Goal: Task Accomplishment & Management: Use online tool/utility

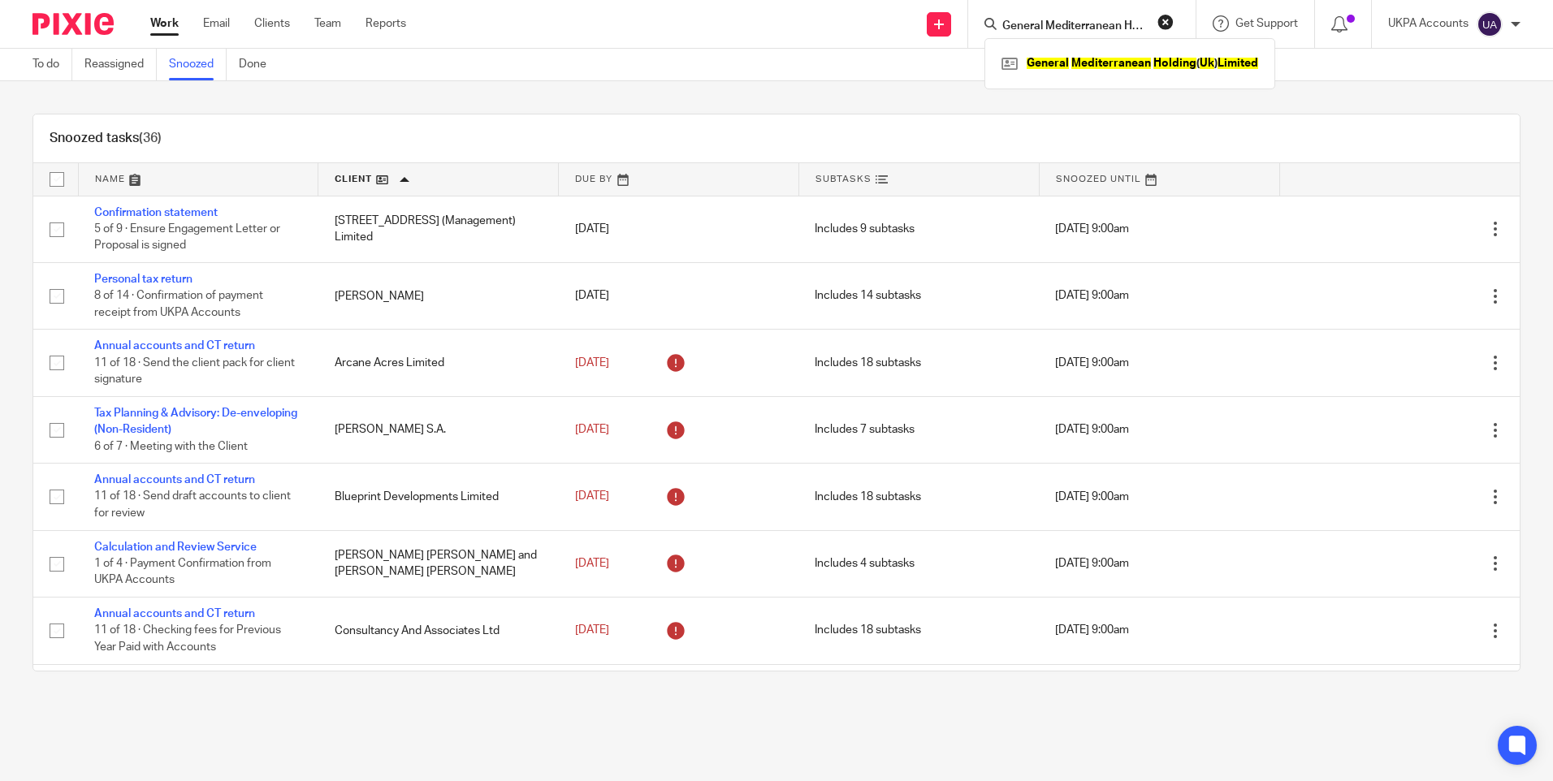
click at [1107, 26] on input "General Mediterranean Holding (Uk) Limited" at bounding box center [1074, 26] width 146 height 15
click button "submit" at bounding box center [0, 0] width 0 height 0
click at [1107, 26] on input "General Mediterranean Holding (Uk) Limited" at bounding box center [1074, 26] width 146 height 15
click at [1138, 67] on link at bounding box center [1129, 63] width 265 height 24
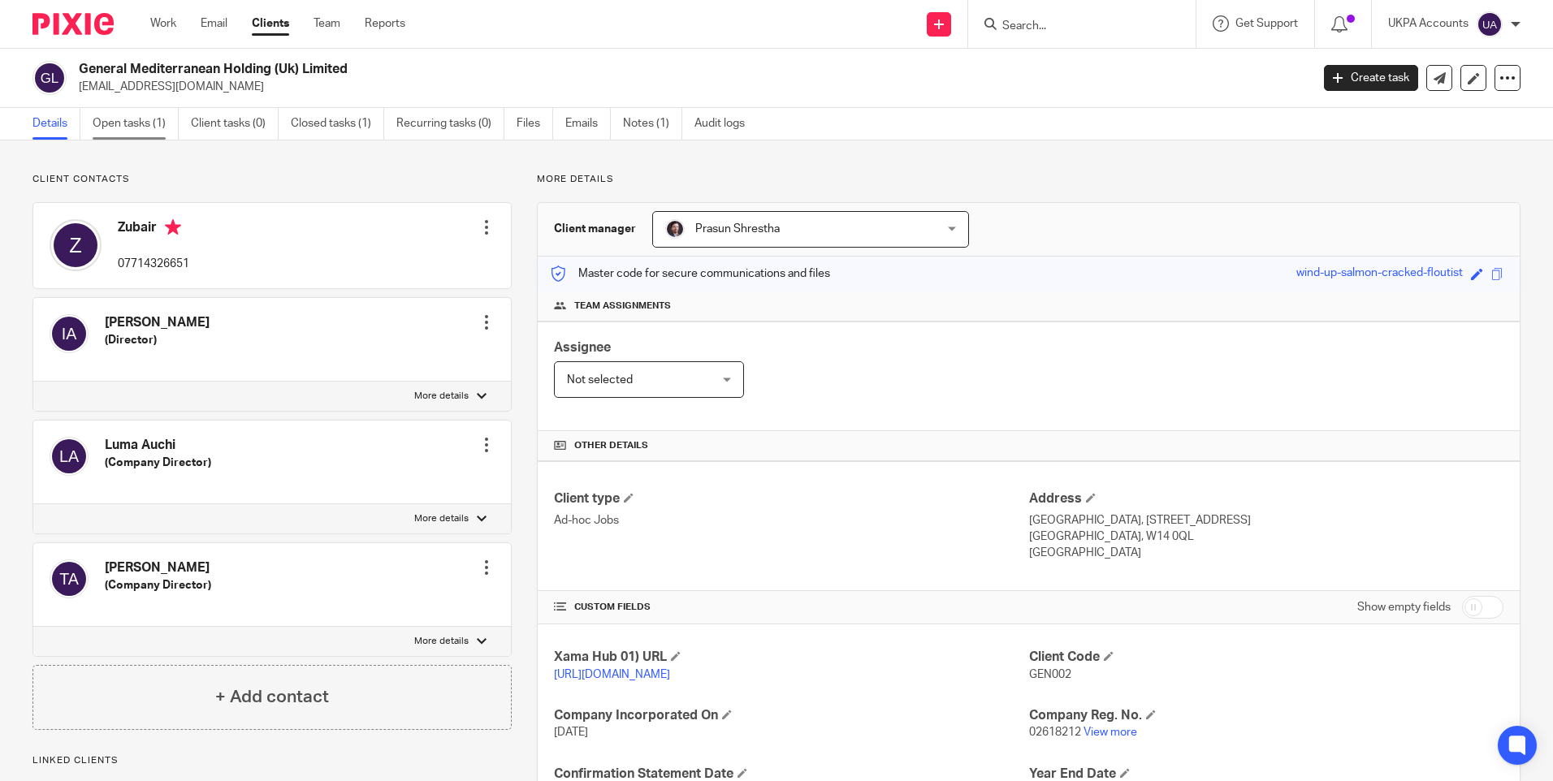
click at [145, 123] on link "Open tasks (1)" at bounding box center [136, 124] width 86 height 32
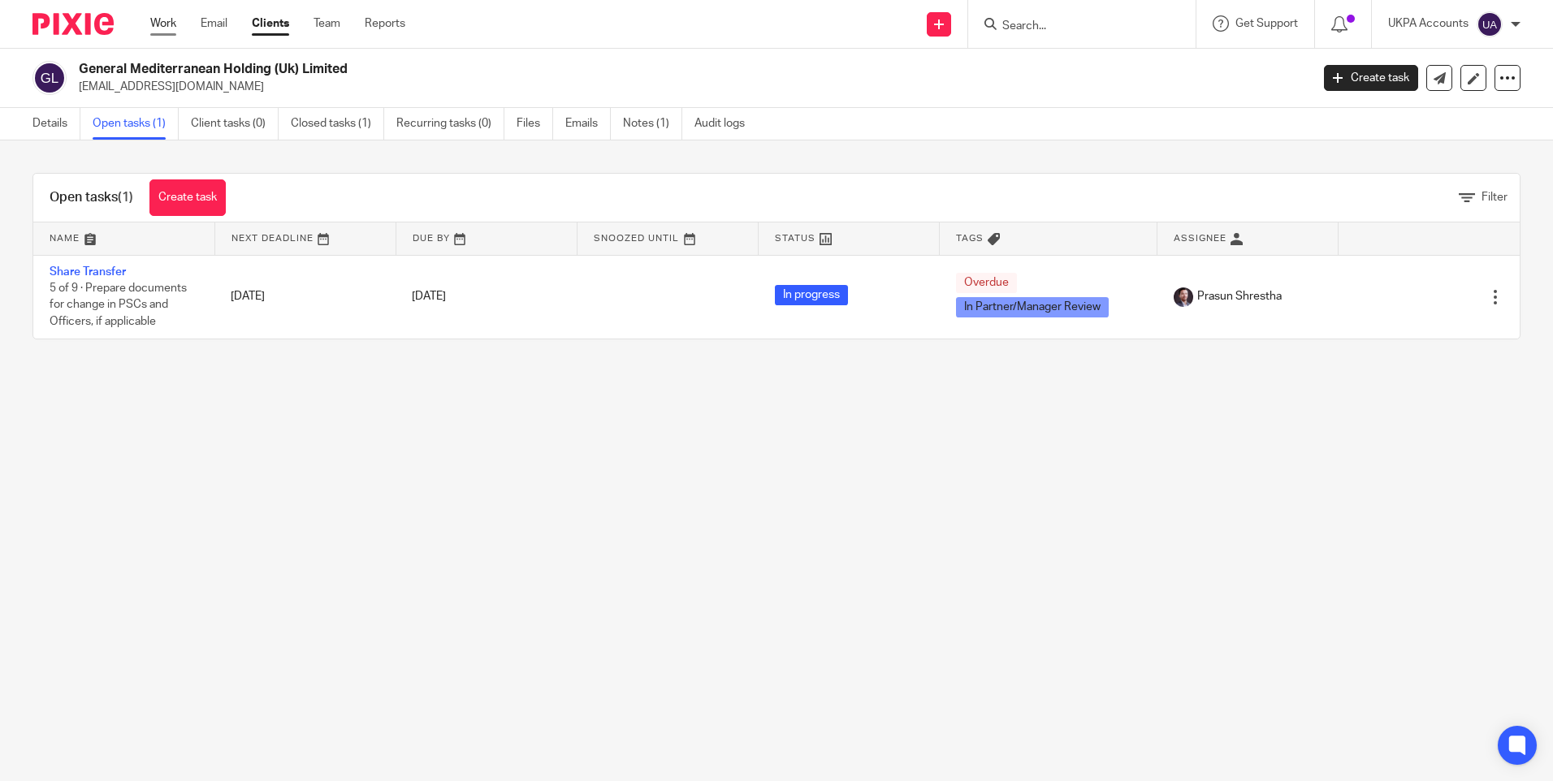
click at [164, 24] on link "Work" at bounding box center [163, 23] width 26 height 16
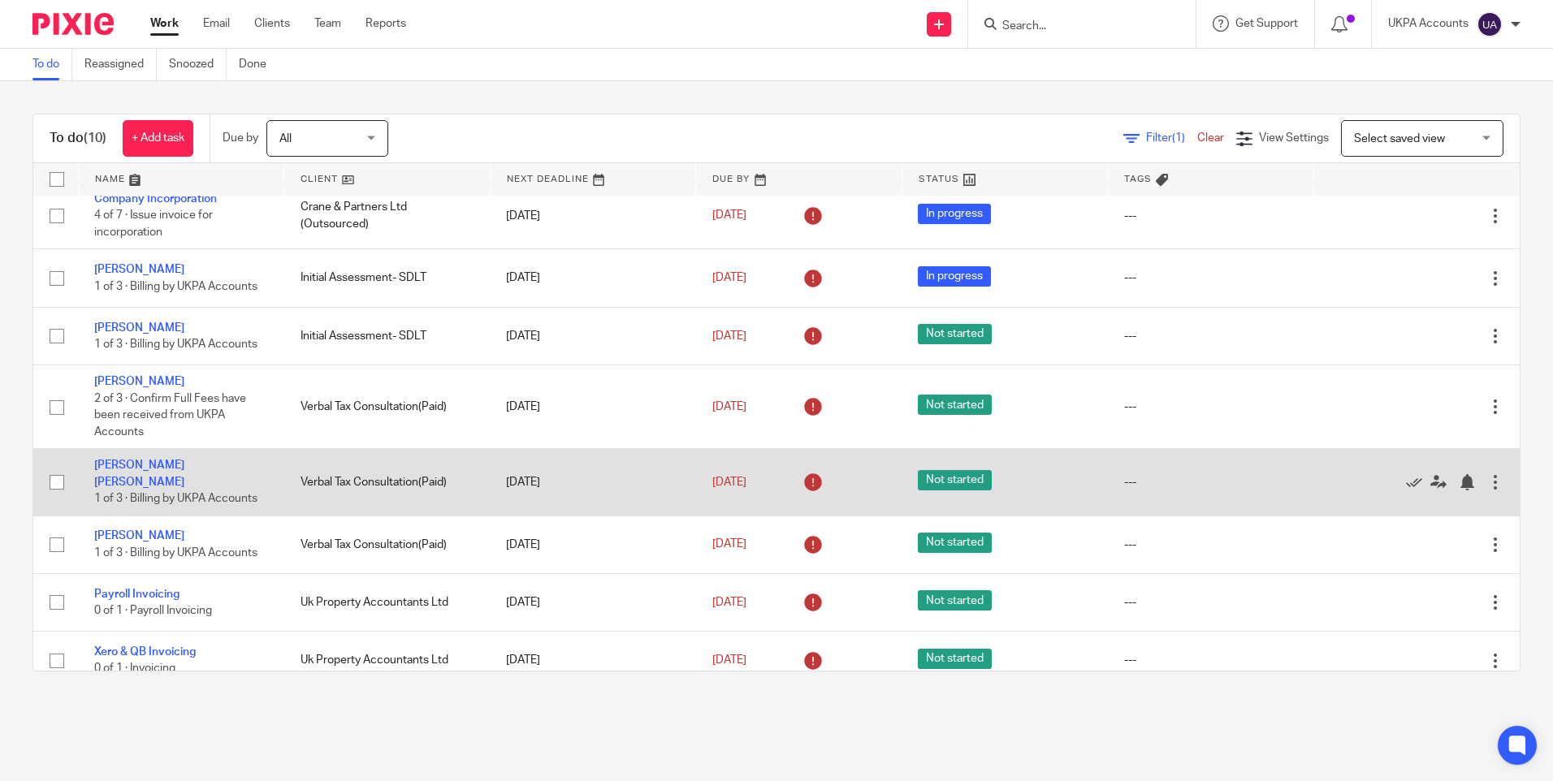
scroll to position [148, 0]
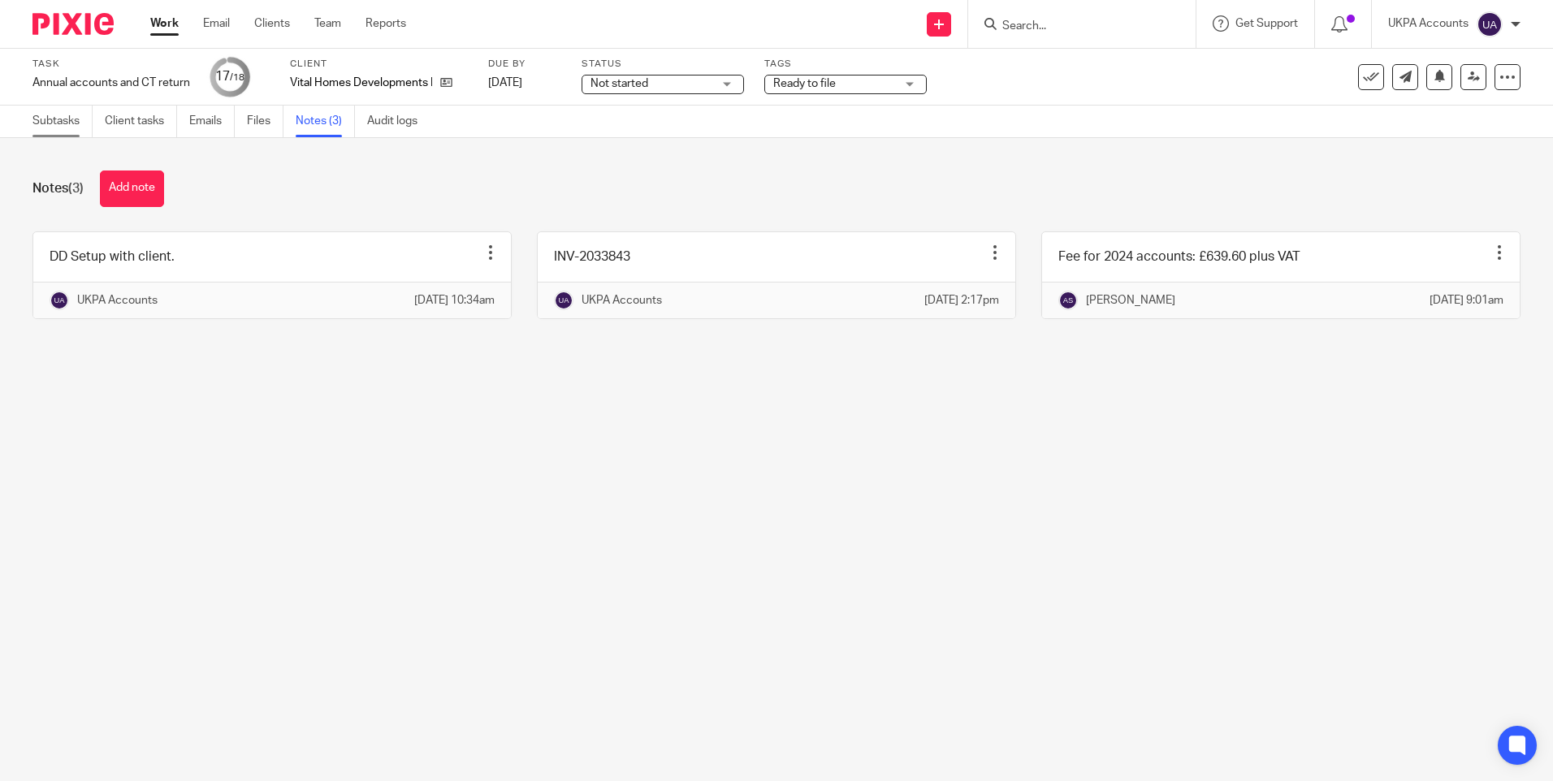
click at [66, 124] on link "Subtasks" at bounding box center [62, 122] width 60 height 32
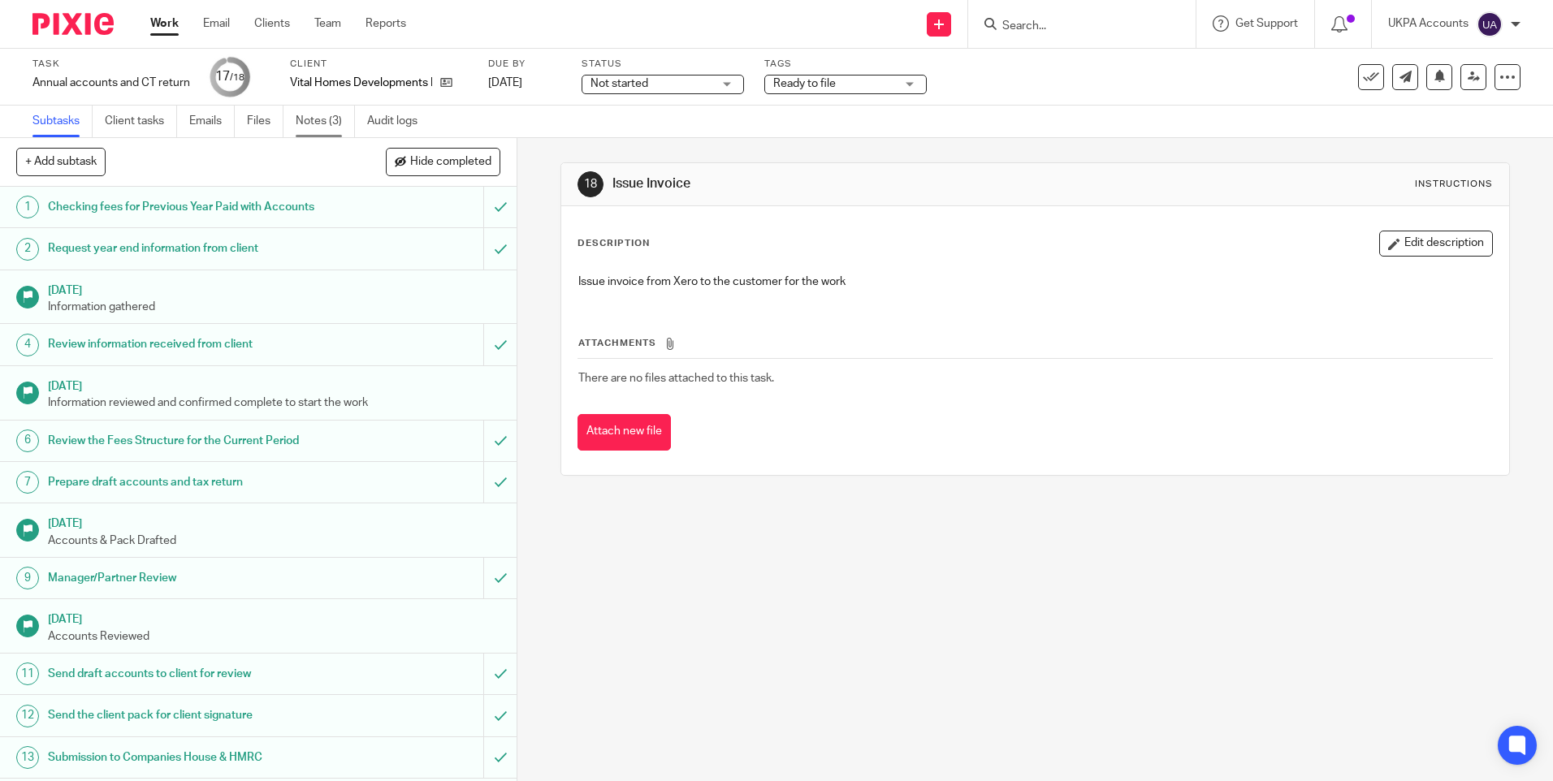
click at [314, 127] on link "Notes (3)" at bounding box center [325, 122] width 59 height 32
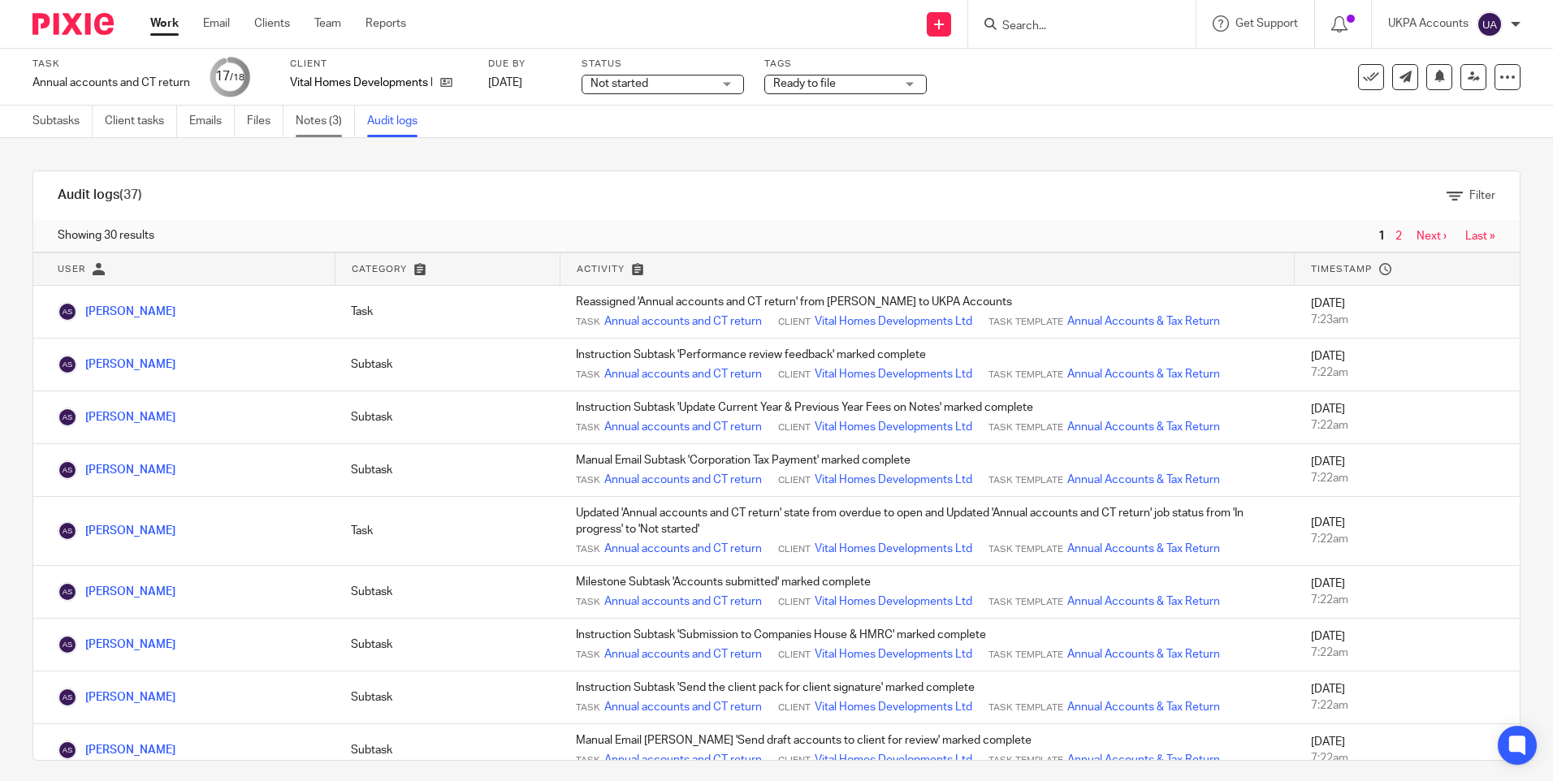
click at [309, 123] on link "Notes (3)" at bounding box center [325, 122] width 59 height 32
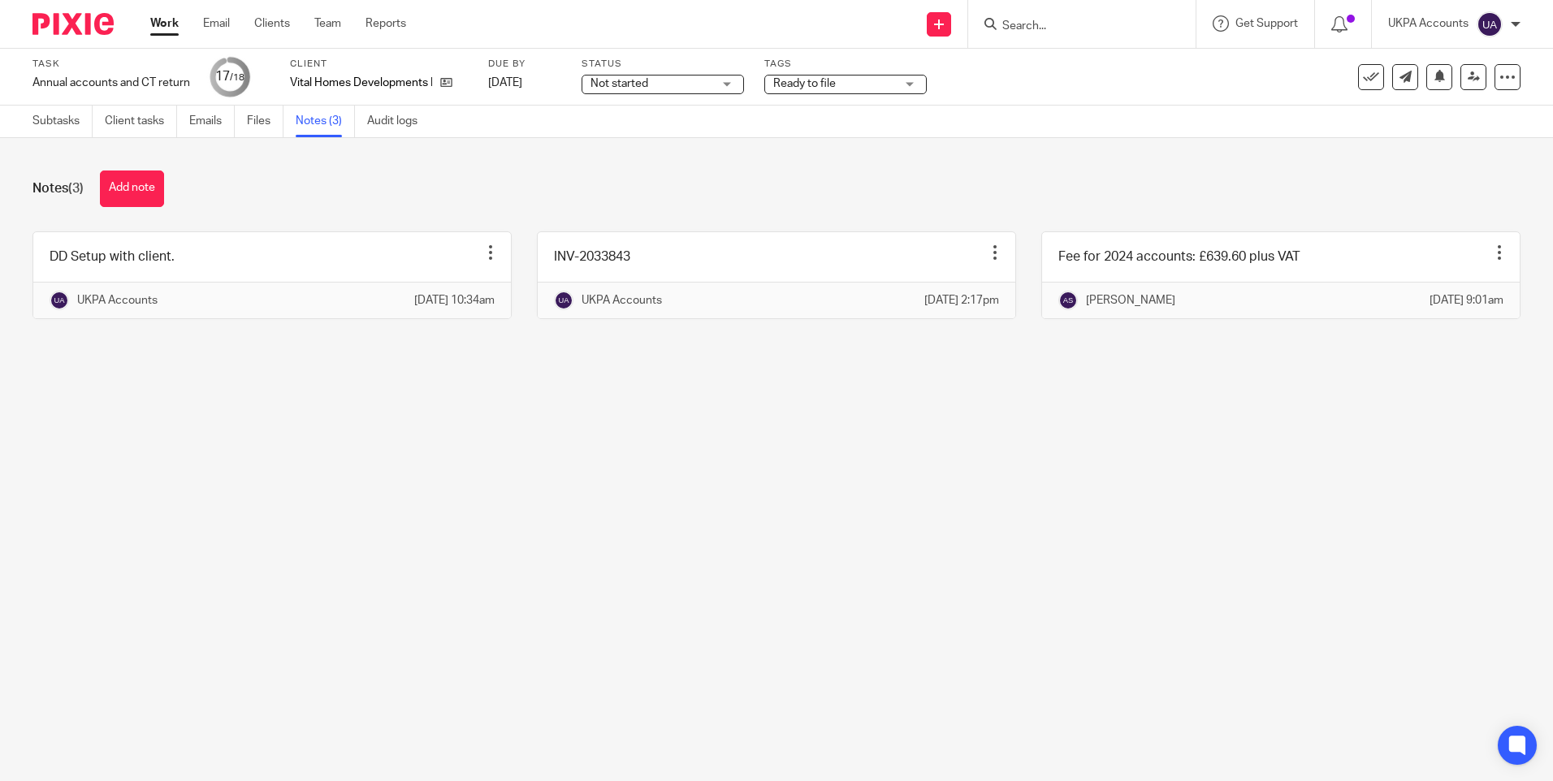
click at [1038, 191] on div "Notes (3) Add note" at bounding box center [776, 189] width 1488 height 37
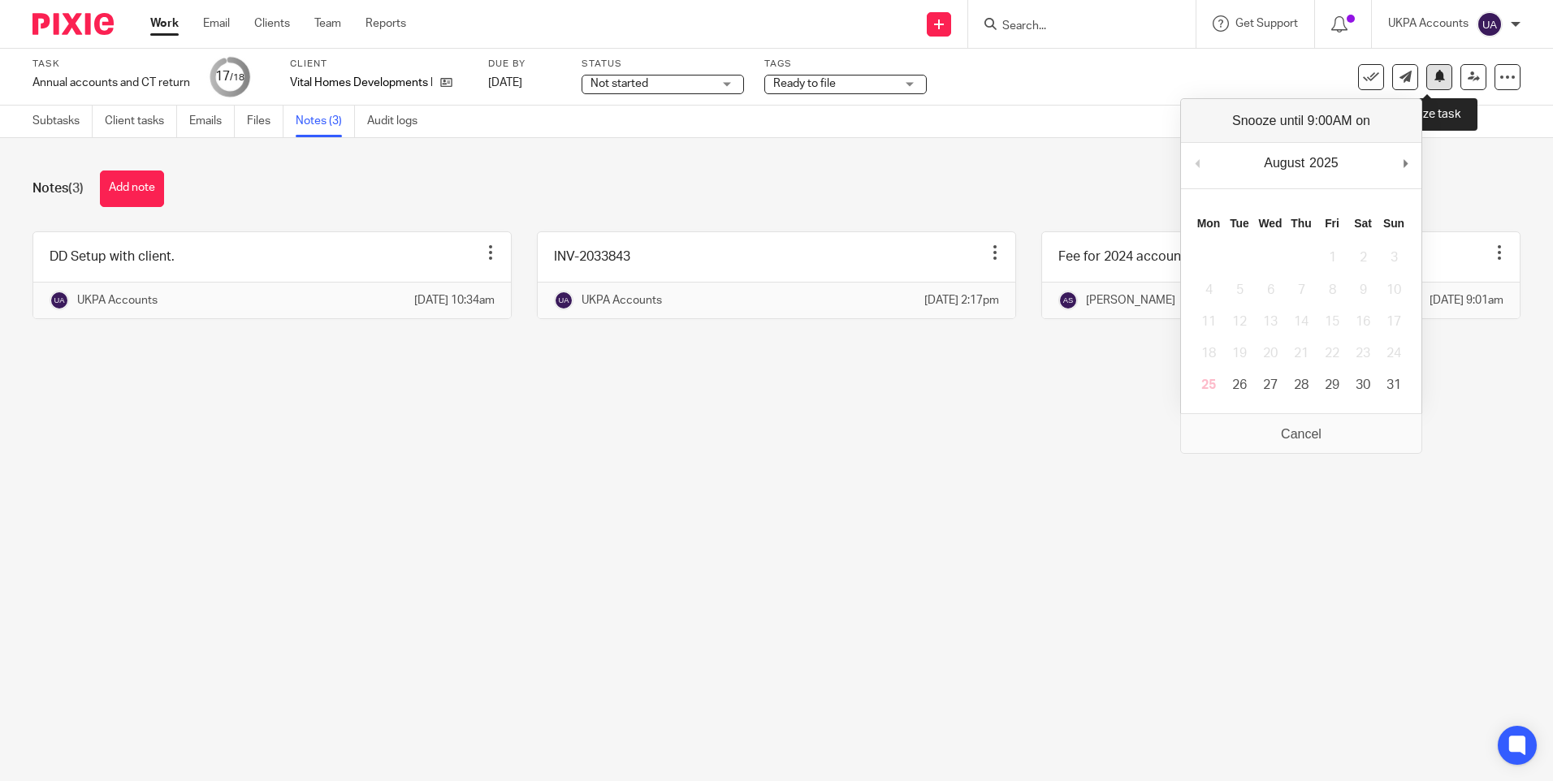
click at [1434, 78] on icon at bounding box center [1440, 76] width 12 height 12
